Goal: Task Accomplishment & Management: Manage account settings

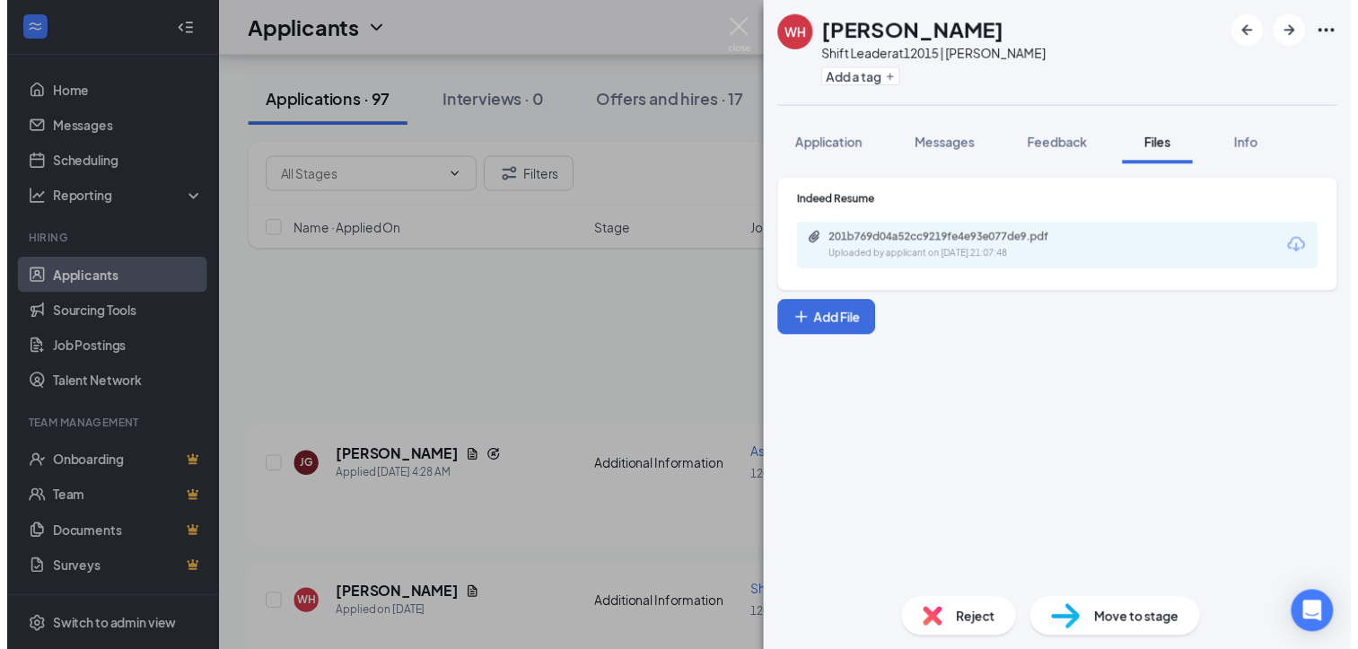
scroll to position [206, 0]
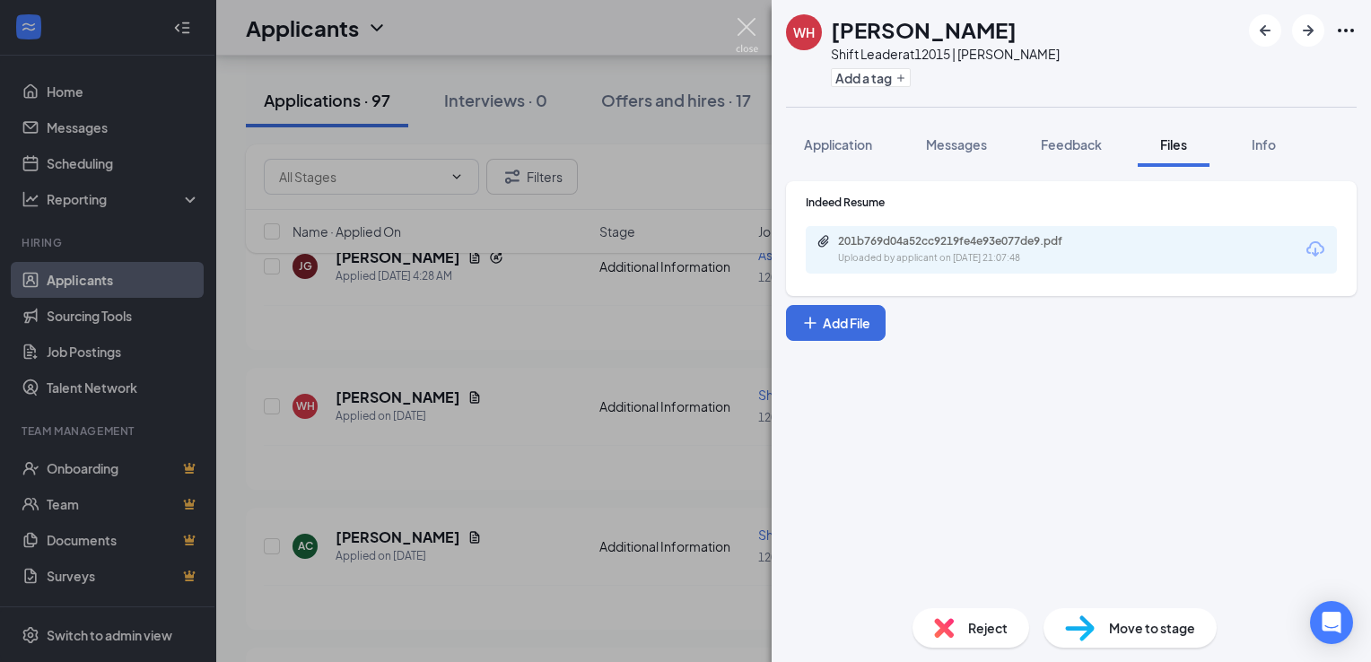
click at [736, 30] on img at bounding box center [747, 35] width 22 height 35
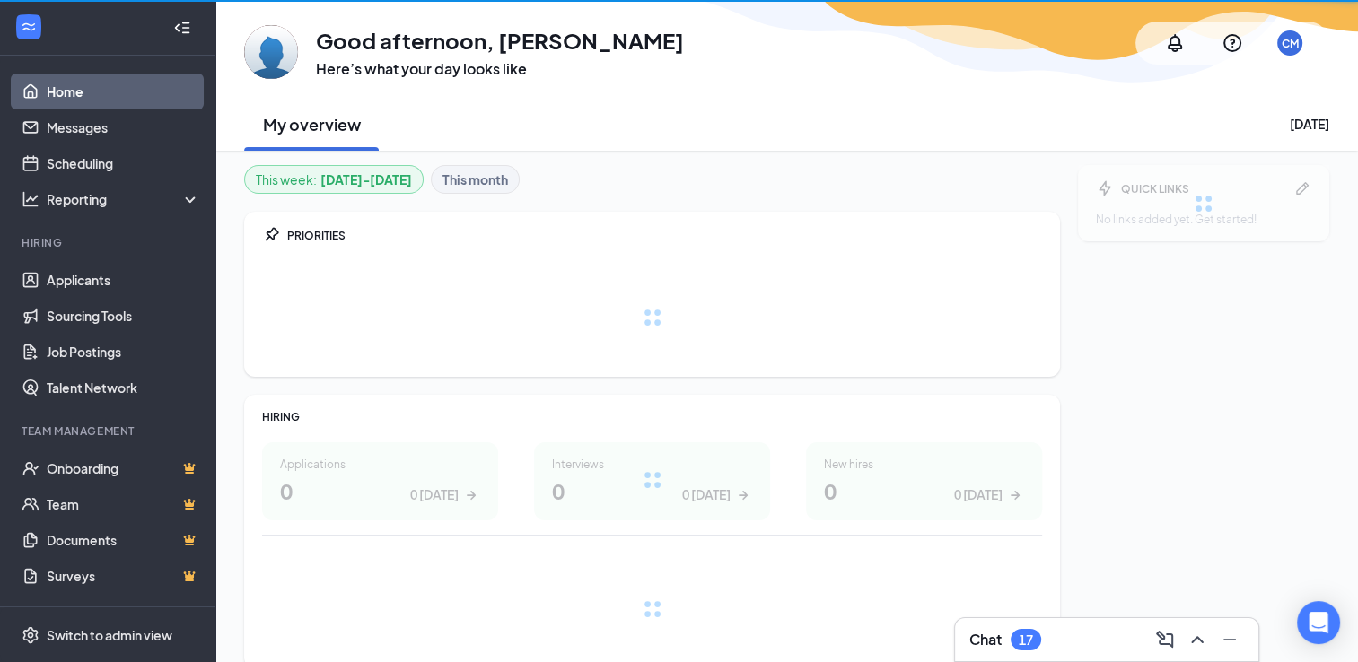
scroll to position [77, 0]
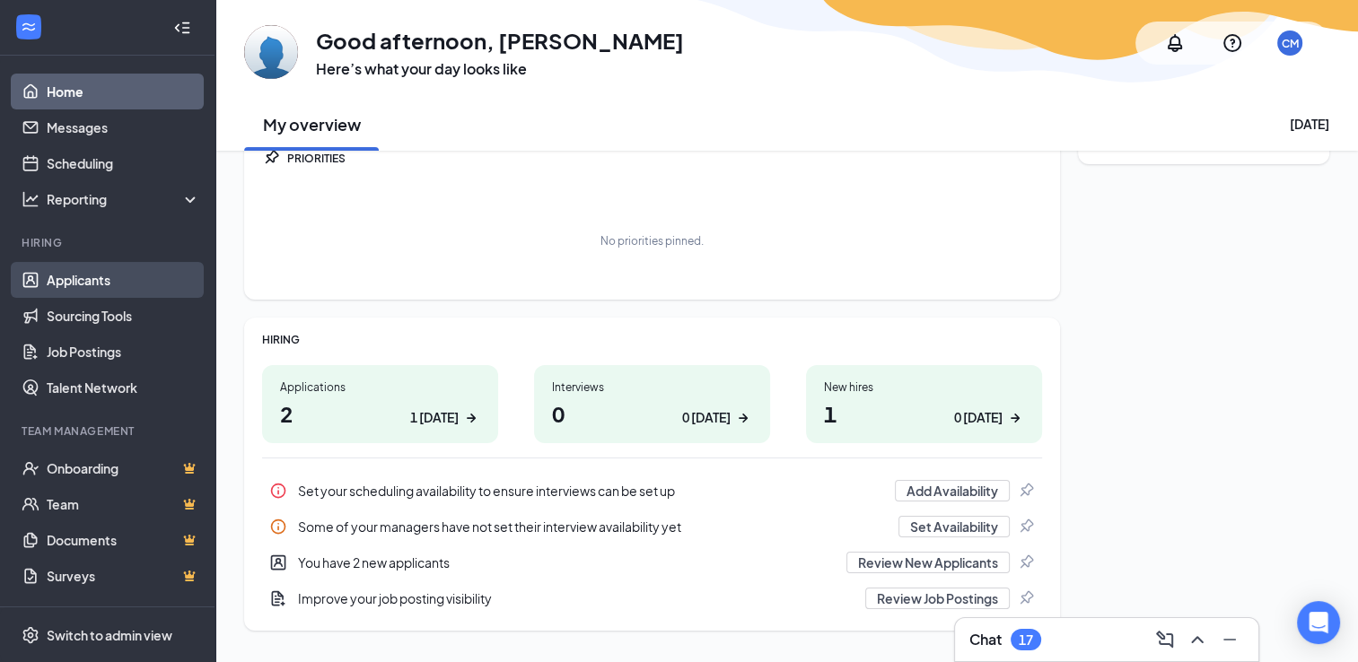
click at [71, 280] on link "Applicants" at bounding box center [123, 280] width 153 height 36
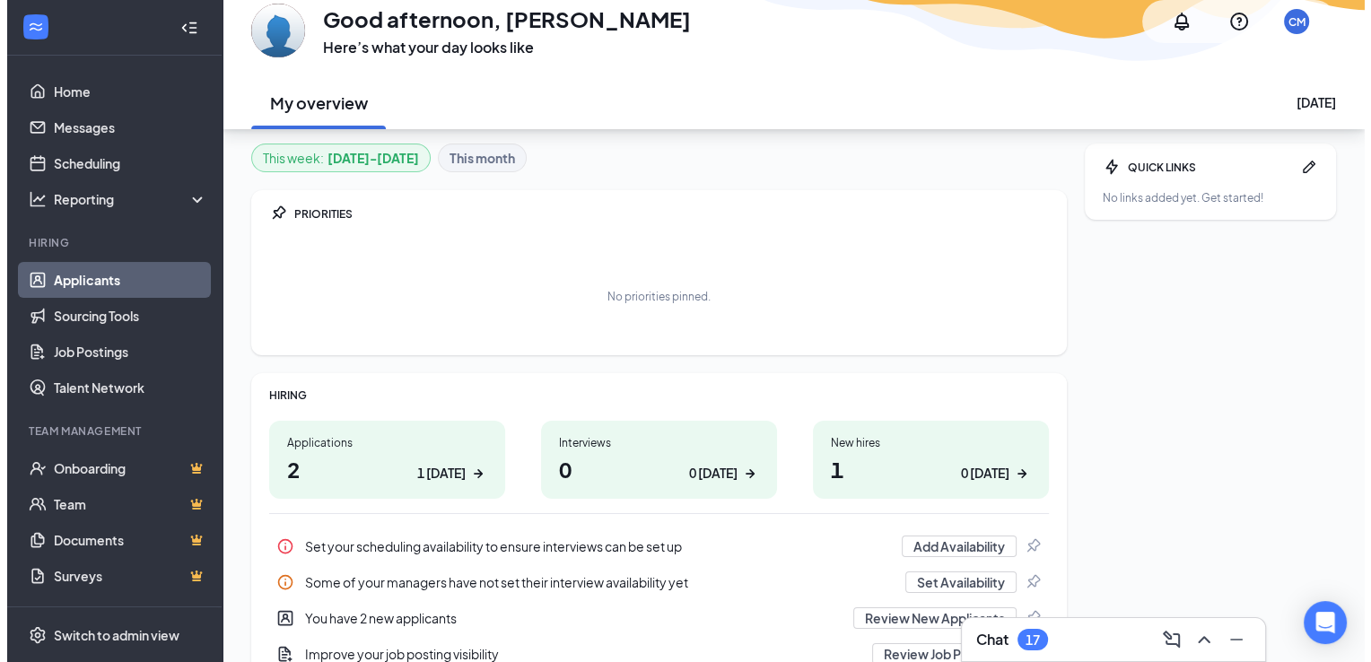
scroll to position [133, 0]
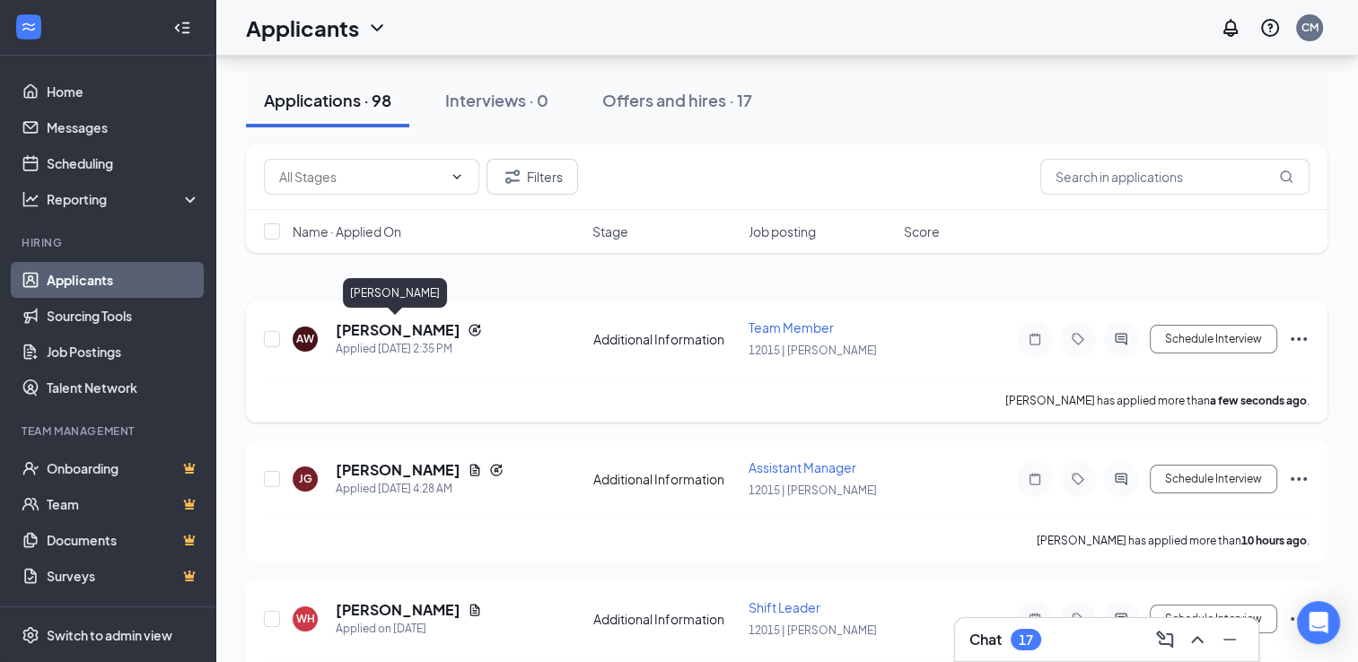
click at [391, 329] on h5 "[PERSON_NAME]" at bounding box center [398, 330] width 125 height 20
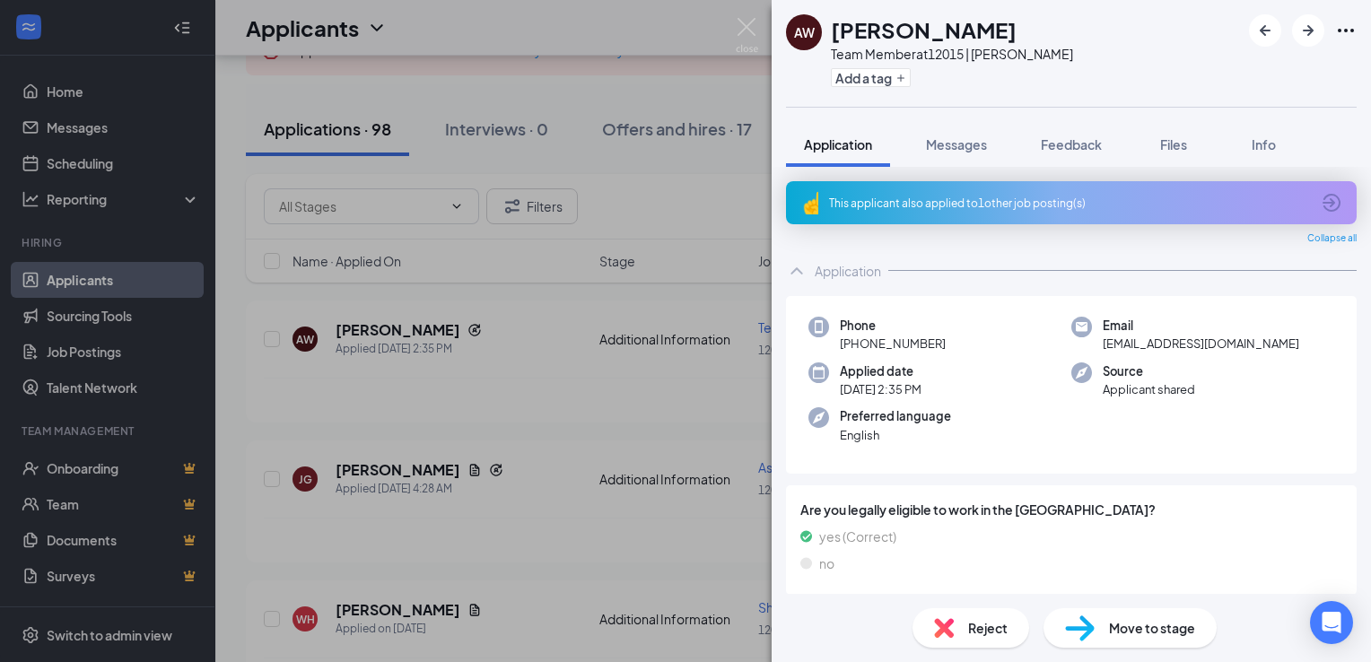
click at [1042, 198] on div "This applicant also applied to 1 other job posting(s)" at bounding box center [1069, 203] width 481 height 15
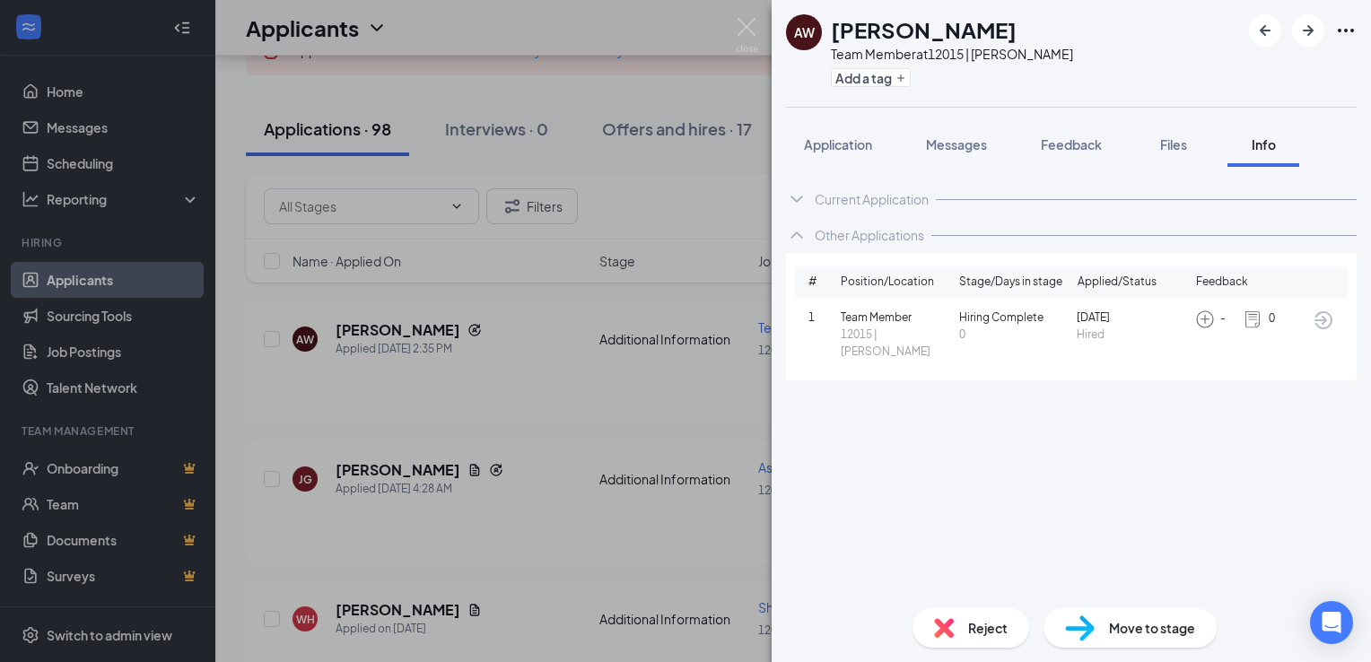
click at [840, 208] on div "Current Application" at bounding box center [1071, 199] width 571 height 36
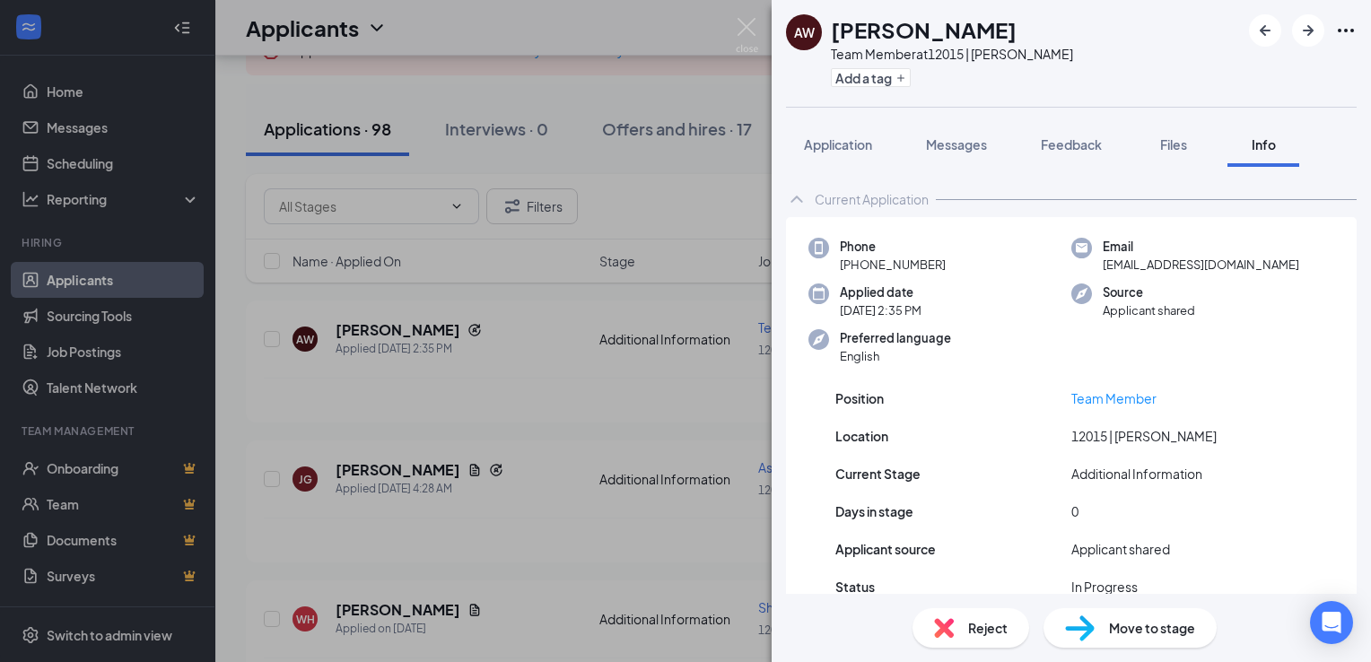
click at [804, 202] on icon "ChevronUp" at bounding box center [797, 199] width 22 height 22
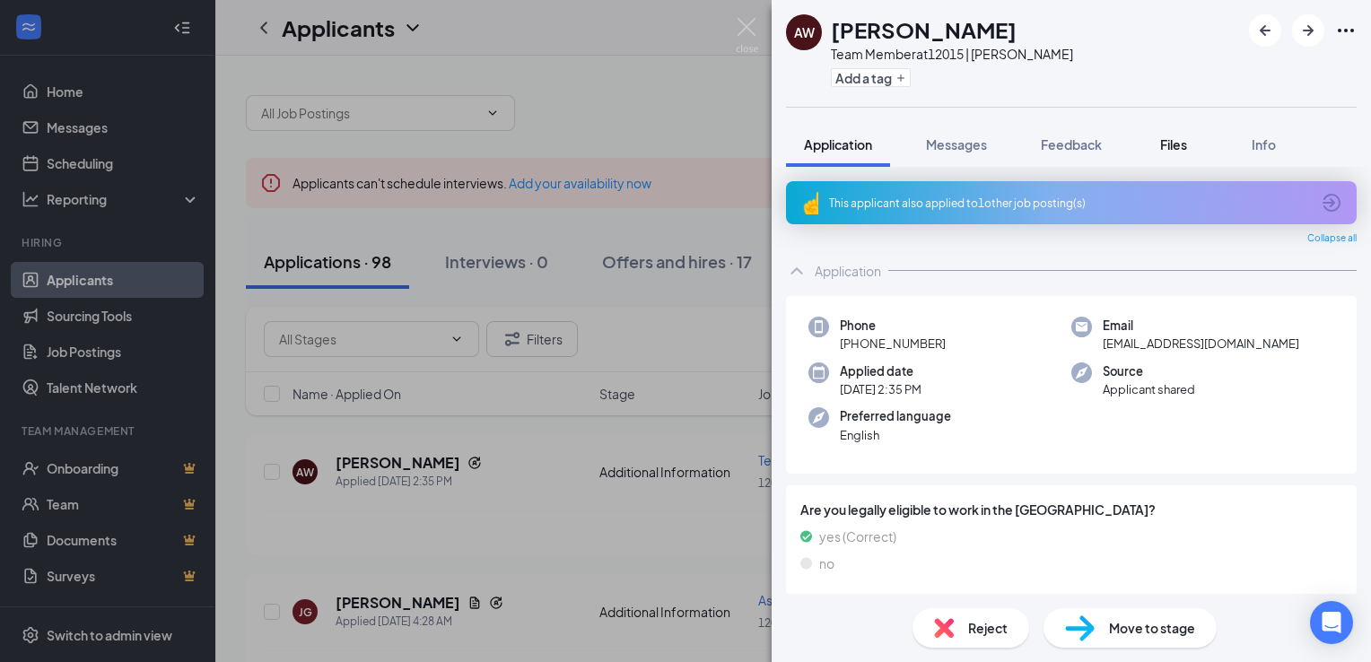
click at [1168, 151] on span "Files" at bounding box center [1174, 144] width 27 height 16
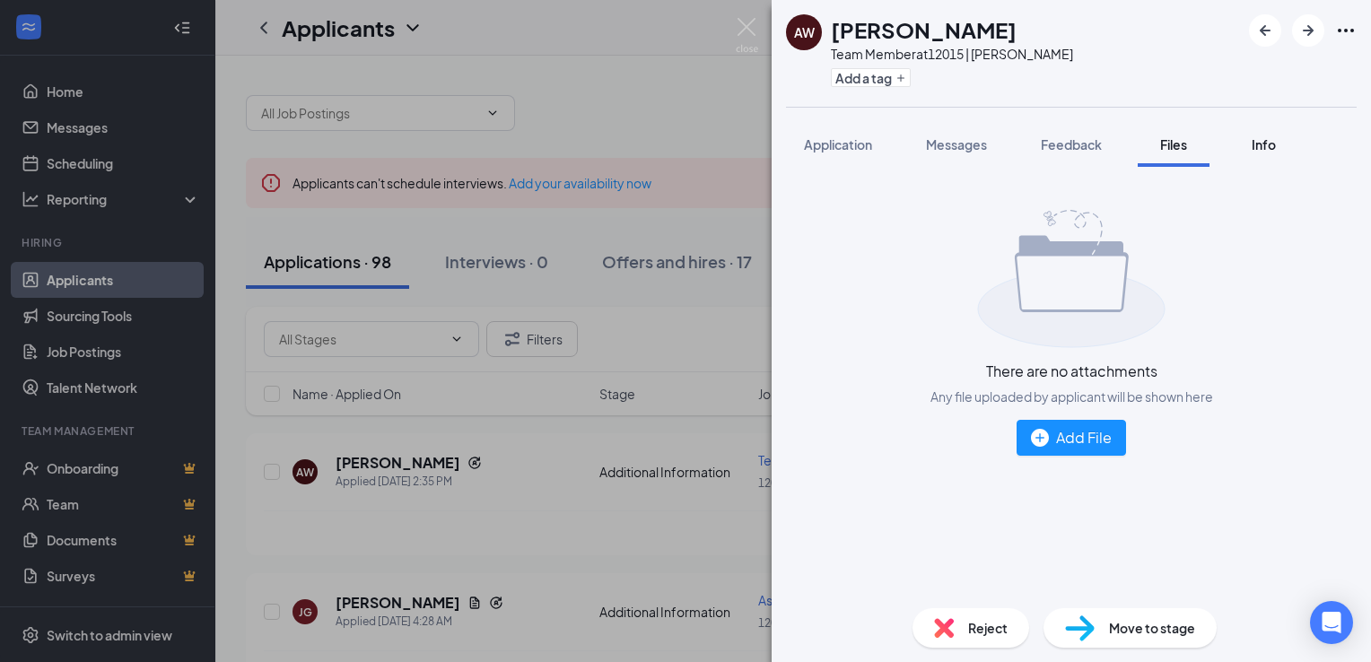
click at [1253, 131] on button "Info" at bounding box center [1264, 144] width 72 height 45
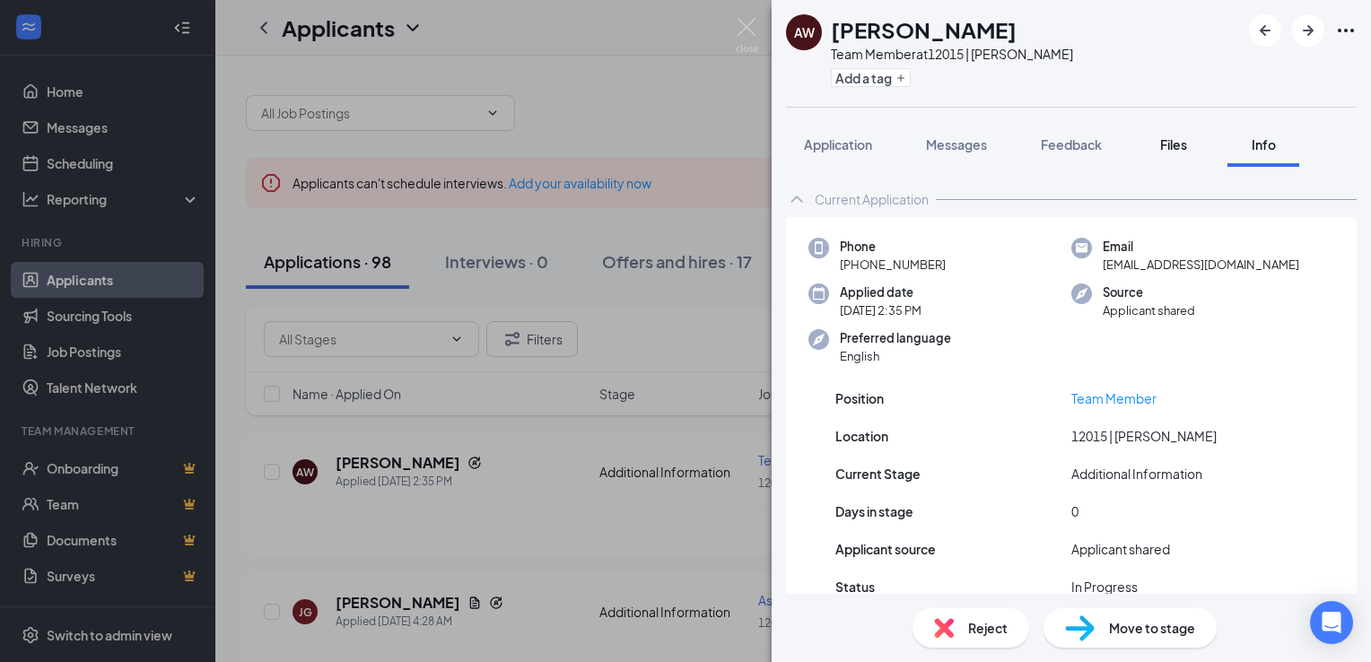
click at [1164, 153] on button "Files" at bounding box center [1174, 144] width 72 height 45
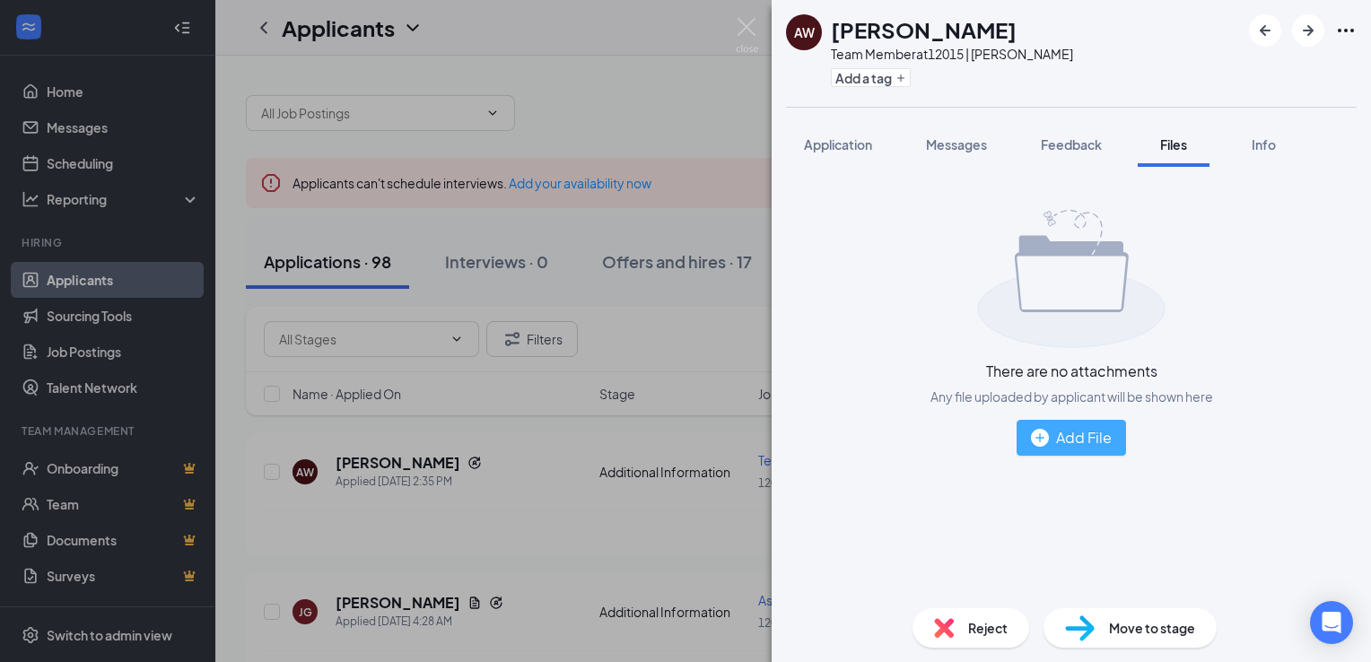
click at [1081, 451] on button "Add File" at bounding box center [1072, 438] width 110 height 36
click at [749, 16] on div "AW [PERSON_NAME] Team Member at 12015 | [PERSON_NAME] Add a tag Application Mes…" at bounding box center [685, 331] width 1371 height 662
